Goal: Task Accomplishment & Management: Manage account settings

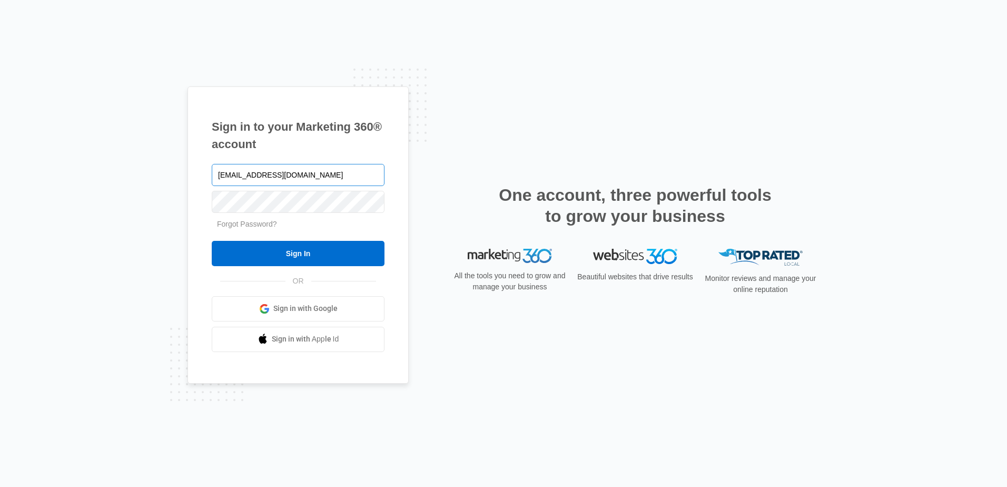
click at [376, 171] on input "elvis@contractorsnetworkandtrainingcenter.com" at bounding box center [298, 175] width 173 height 22
type input "[PERSON_NAME][EMAIL_ADDRESS][DOMAIN_NAME]"
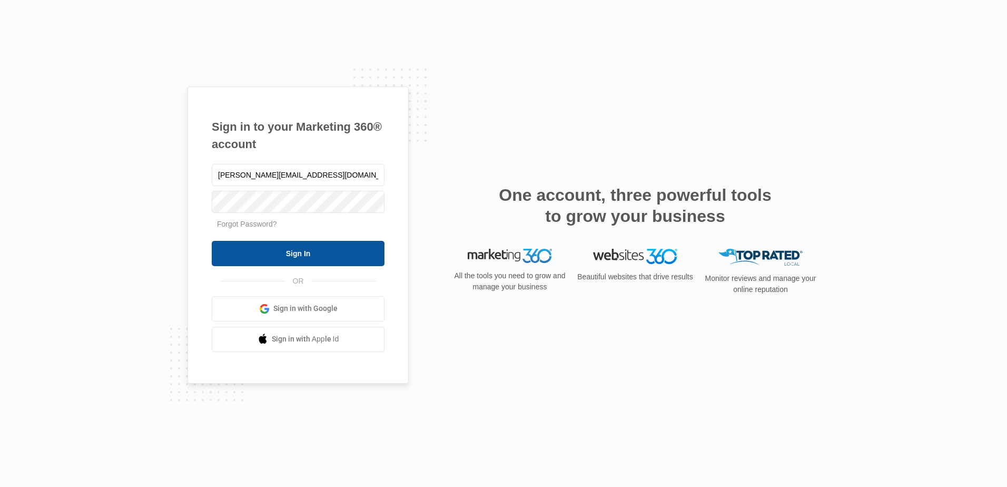
click at [281, 251] on input "Sign In" at bounding box center [298, 253] width 173 height 25
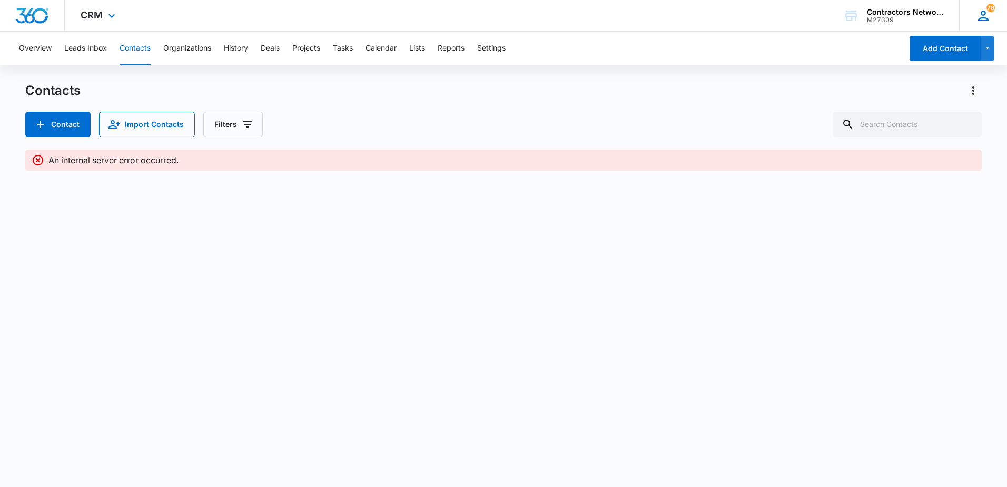
click at [989, 16] on icon at bounding box center [984, 16] width 16 height 16
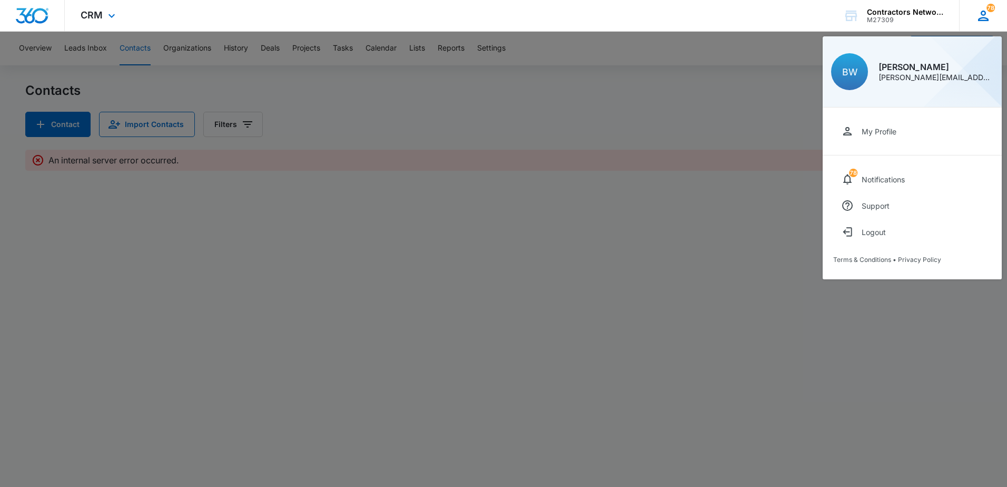
click at [952, 76] on div "[PERSON_NAME][EMAIL_ADDRESS][DOMAIN_NAME]" at bounding box center [936, 77] width 115 height 7
click at [987, 75] on div "[PERSON_NAME][EMAIL_ADDRESS][DOMAIN_NAME]" at bounding box center [936, 77] width 115 height 7
click at [873, 233] on div "Logout" at bounding box center [874, 232] width 24 height 9
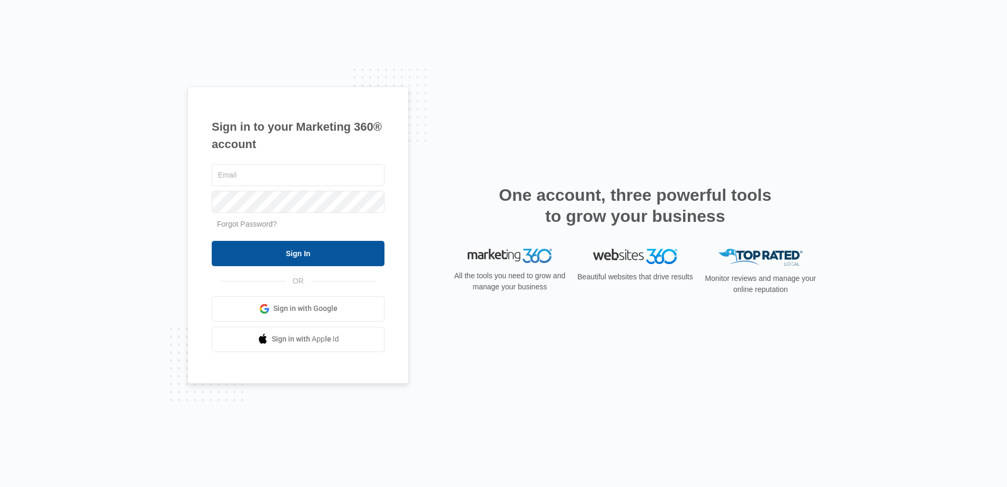
type input "[PERSON_NAME][EMAIL_ADDRESS][DOMAIN_NAME]"
click at [304, 252] on input "Sign In" at bounding box center [298, 253] width 173 height 25
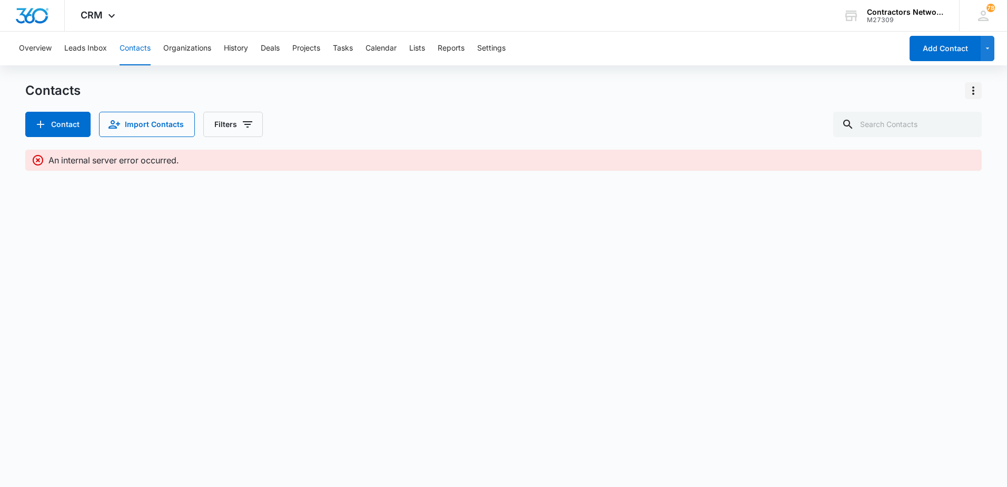
click at [972, 89] on icon "Actions" at bounding box center [973, 90] width 13 height 13
click at [799, 68] on div "Overview Leads Inbox Contacts Organizations History Deals Projects Tasks Calend…" at bounding box center [503, 111] width 1007 height 159
click at [984, 11] on icon at bounding box center [983, 16] width 11 height 11
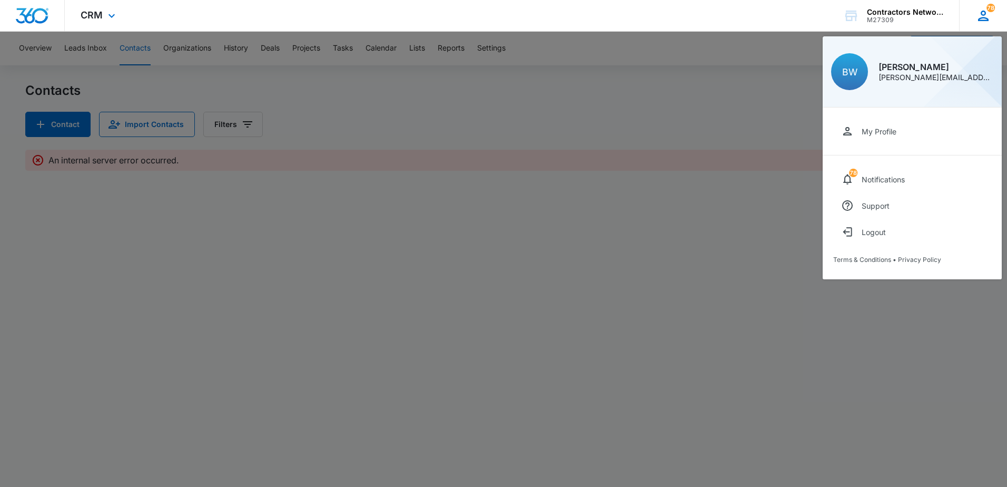
click at [964, 80] on div "[PERSON_NAME][EMAIL_ADDRESS][DOMAIN_NAME]" at bounding box center [936, 77] width 115 height 7
click at [971, 78] on div "[PERSON_NAME][EMAIL_ADDRESS][DOMAIN_NAME]" at bounding box center [936, 77] width 115 height 7
click at [884, 228] on div "Logout" at bounding box center [874, 232] width 24 height 9
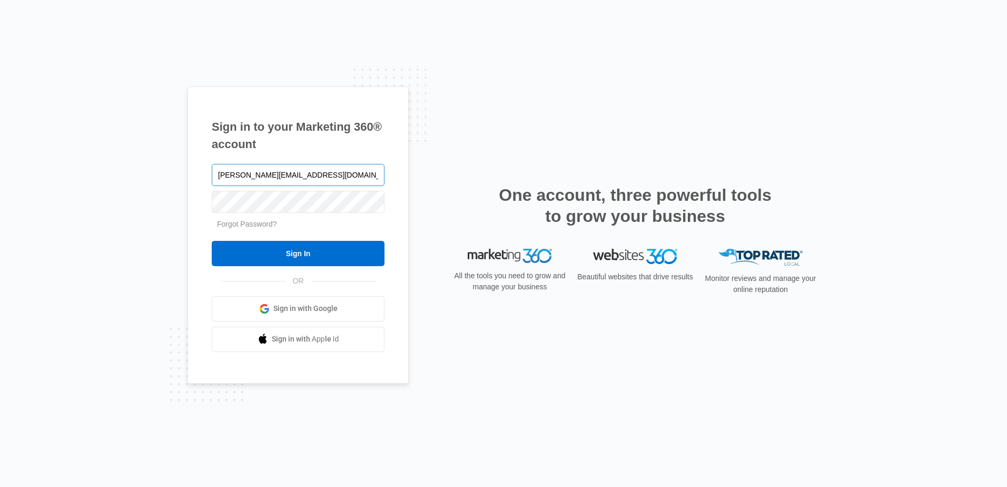
click at [367, 177] on input "[PERSON_NAME][EMAIL_ADDRESS][DOMAIN_NAME]" at bounding box center [298, 175] width 173 height 22
type input "[EMAIL_ADDRESS][DOMAIN_NAME]"
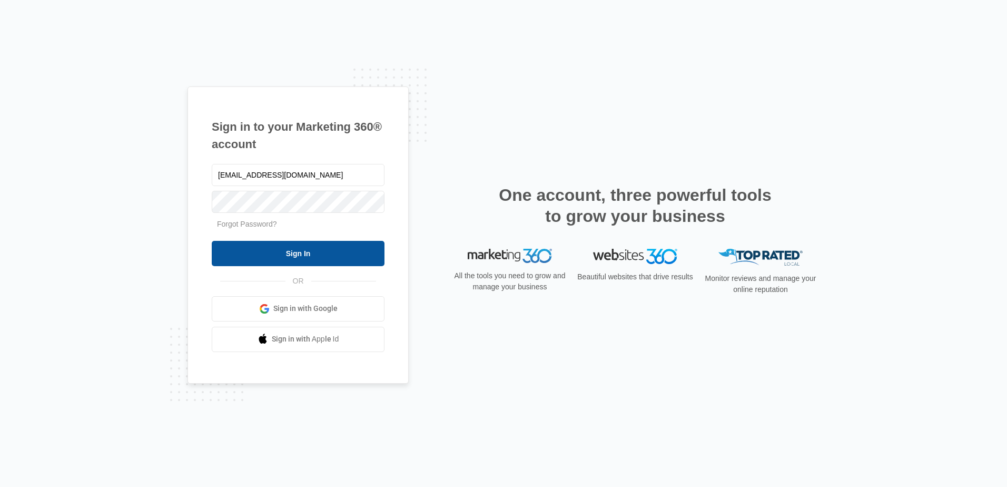
click at [264, 257] on input "Sign In" at bounding box center [298, 253] width 173 height 25
